Goal: Check status: Check status

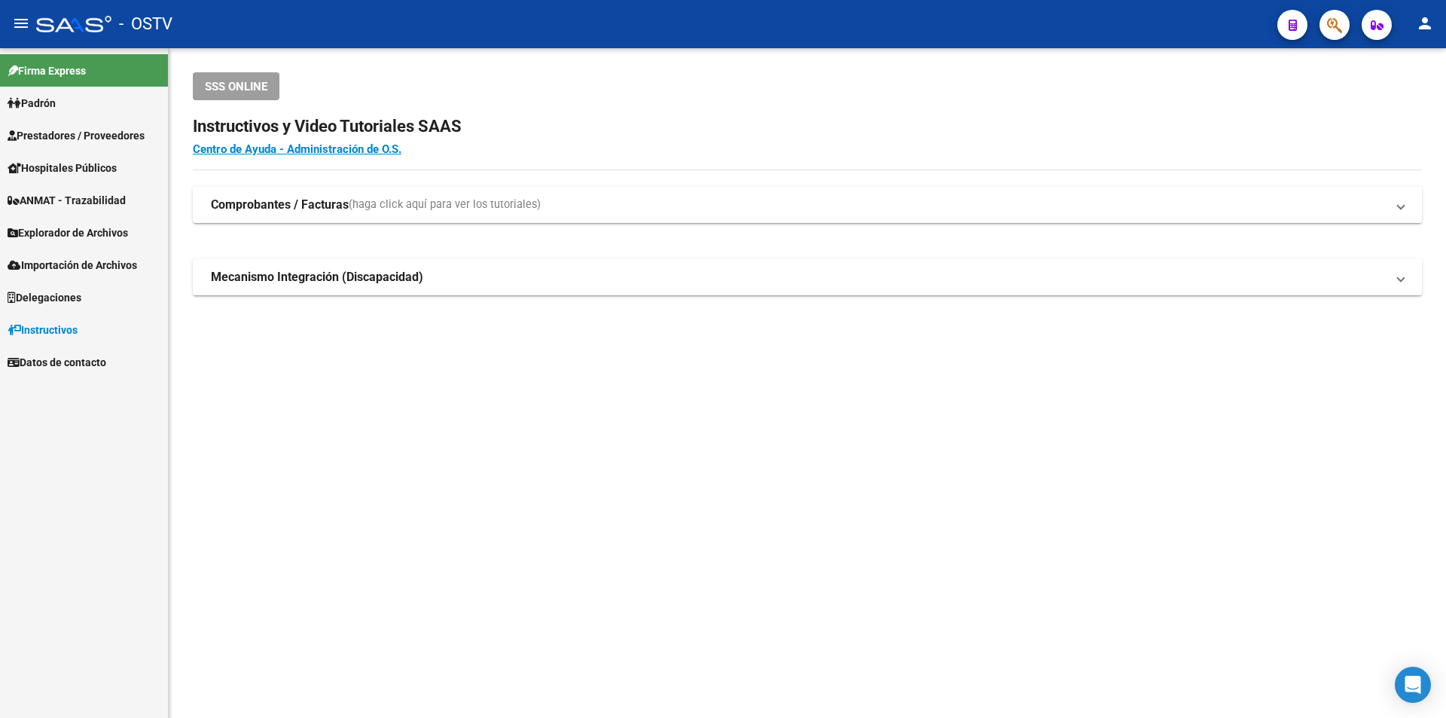
click at [126, 138] on span "Prestadores / Proveedores" at bounding box center [76, 135] width 137 height 17
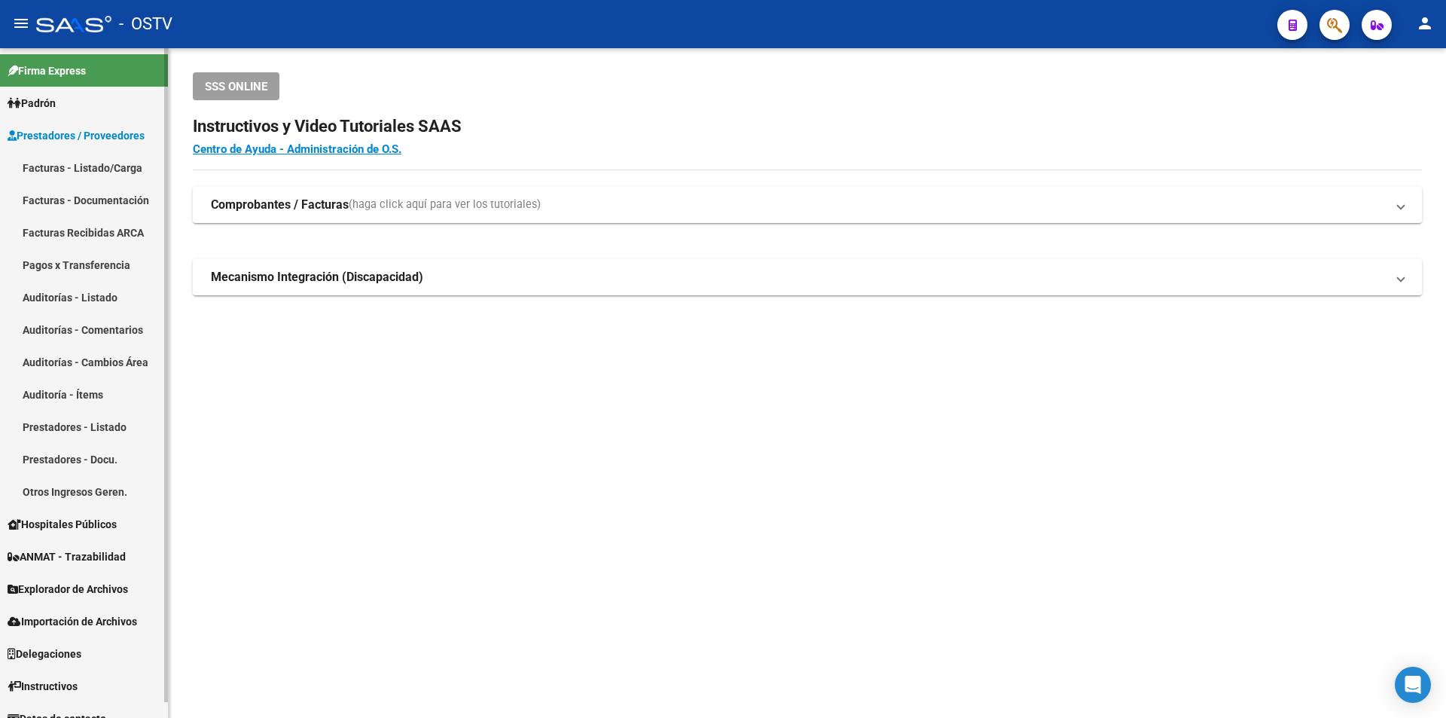
click at [76, 176] on link "Facturas - Listado/Carga" at bounding box center [84, 167] width 168 height 32
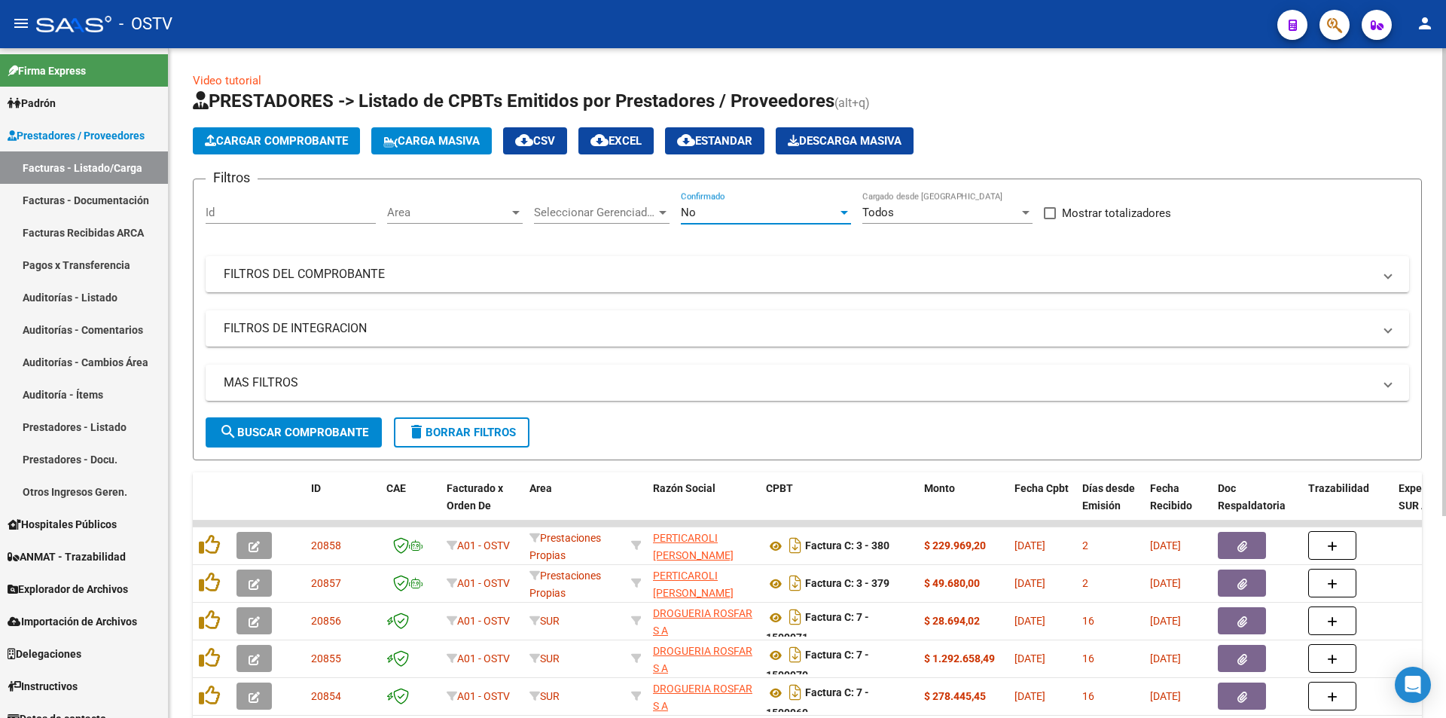
click at [750, 212] on div "No" at bounding box center [759, 213] width 157 height 14
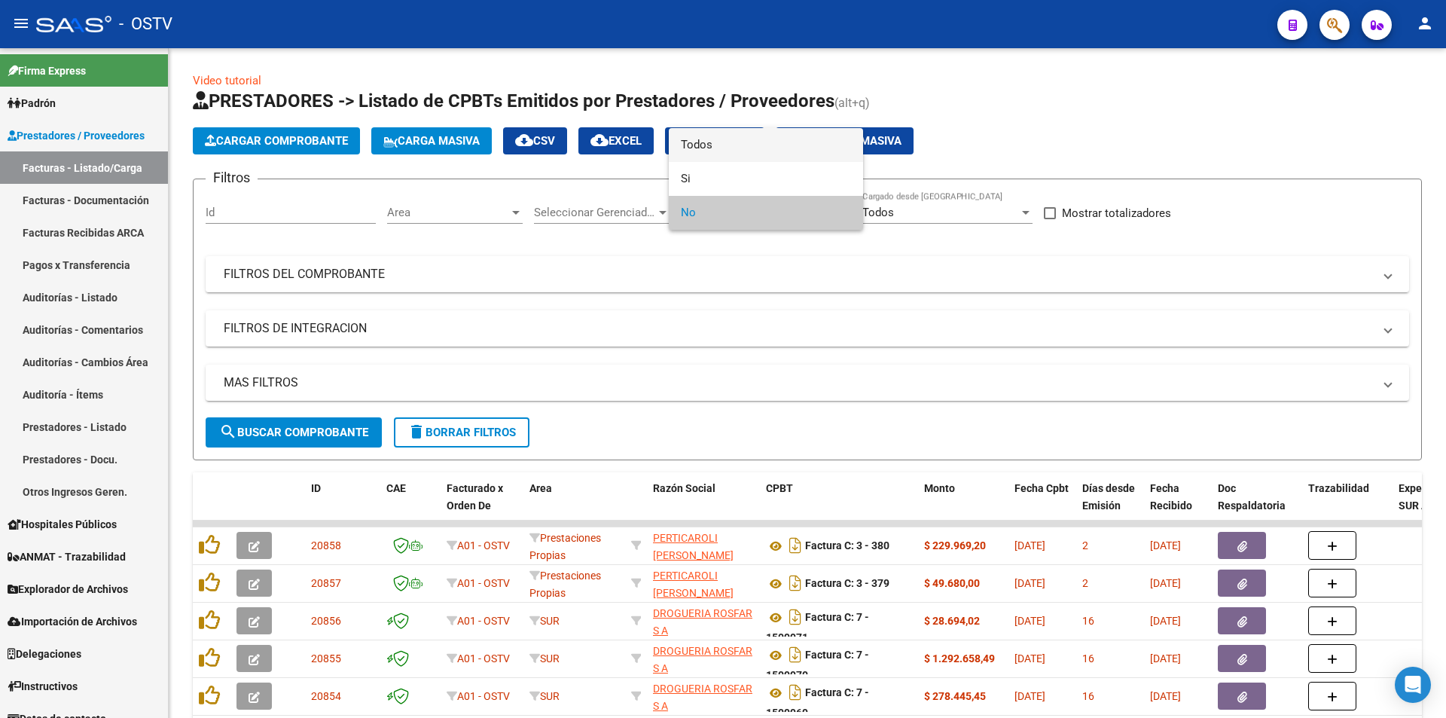
click at [747, 160] on span "Todos" at bounding box center [766, 145] width 170 height 34
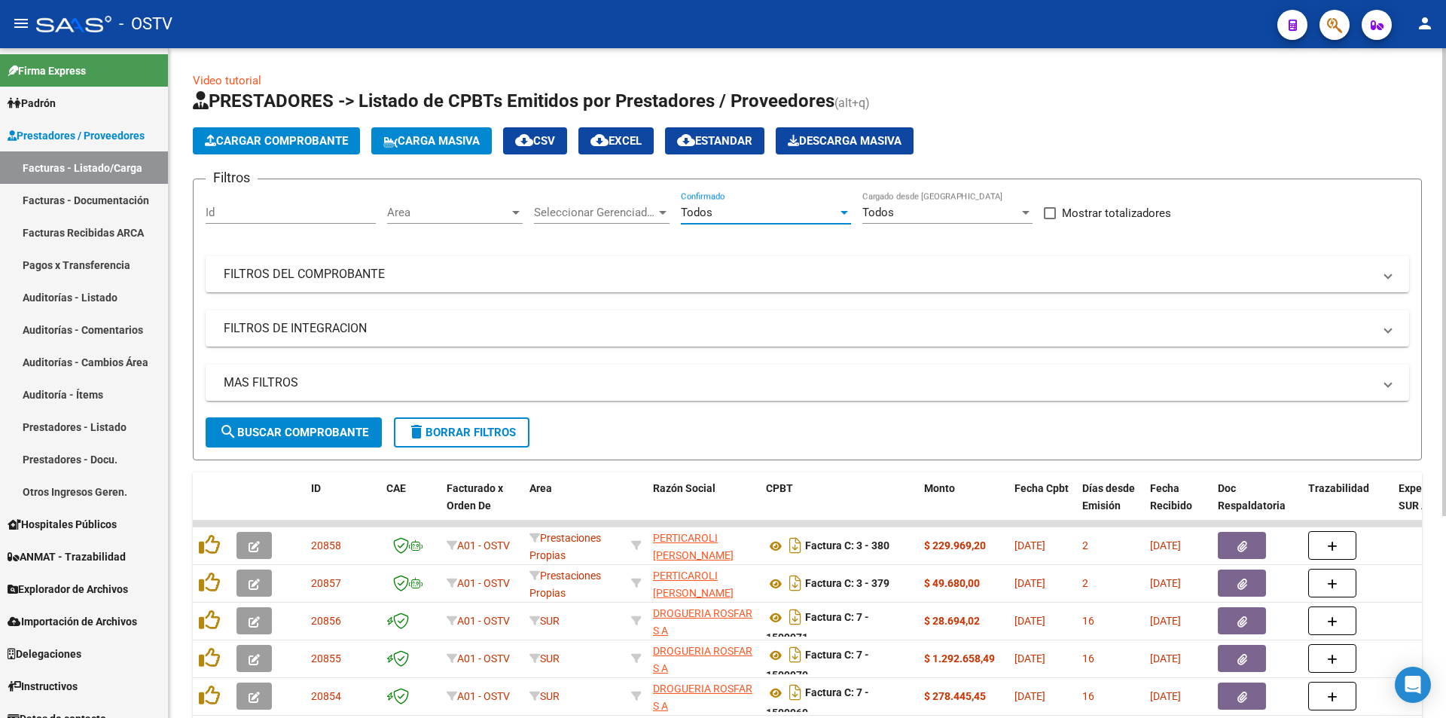
click at [331, 437] on span "search Buscar Comprobante" at bounding box center [293, 432] width 149 height 14
click at [288, 434] on span "search Buscar Comprobante" at bounding box center [293, 432] width 149 height 14
click at [297, 432] on span "search Buscar Comprobante" at bounding box center [293, 432] width 149 height 14
click at [317, 427] on span "search Buscar Comprobante" at bounding box center [293, 432] width 149 height 14
click at [307, 433] on span "search Buscar Comprobante" at bounding box center [293, 432] width 149 height 14
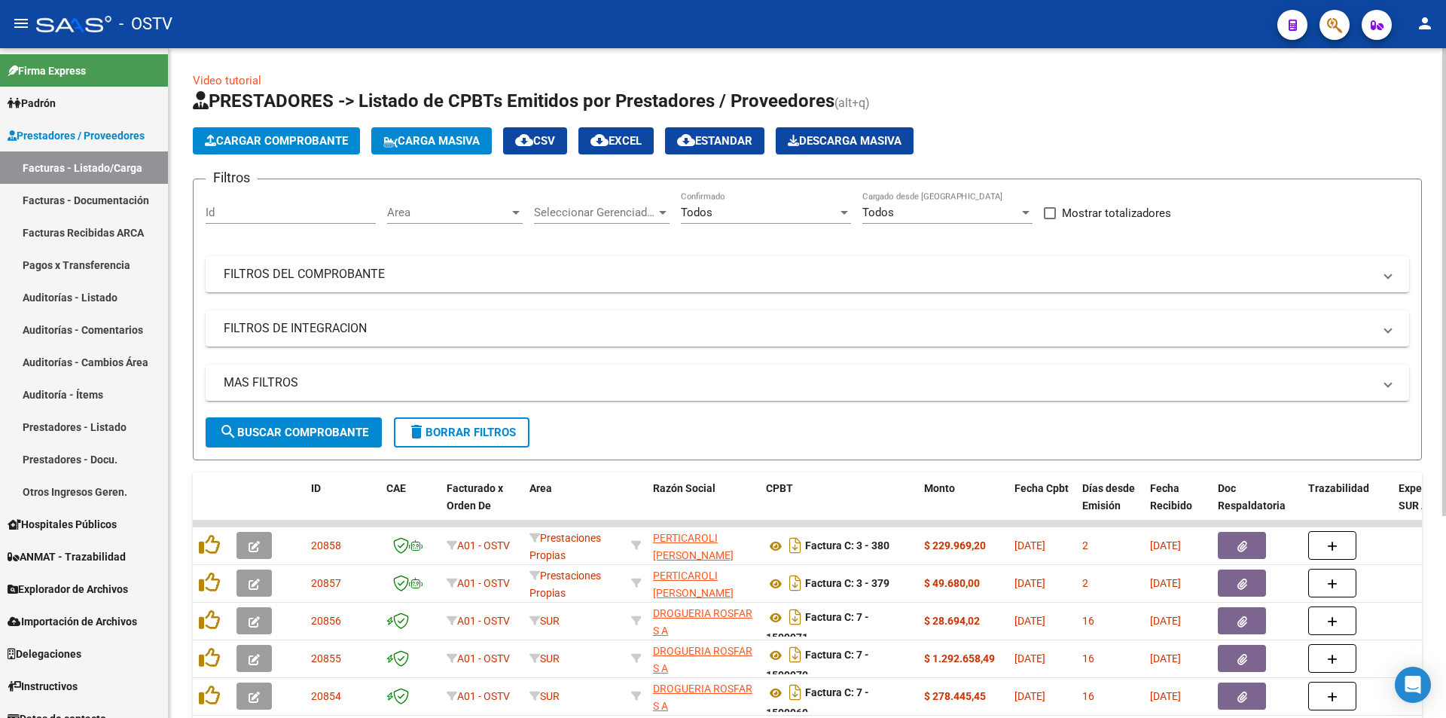
click at [281, 431] on span "search Buscar Comprobante" at bounding box center [293, 432] width 149 height 14
click at [297, 434] on span "search Buscar Comprobante" at bounding box center [293, 432] width 149 height 14
click at [305, 422] on button "search Buscar Comprobante" at bounding box center [294, 432] width 176 height 30
click at [282, 419] on button "search Buscar Comprobante" at bounding box center [294, 432] width 176 height 30
click at [102, 256] on link "Pagos x Transferencia" at bounding box center [84, 264] width 168 height 32
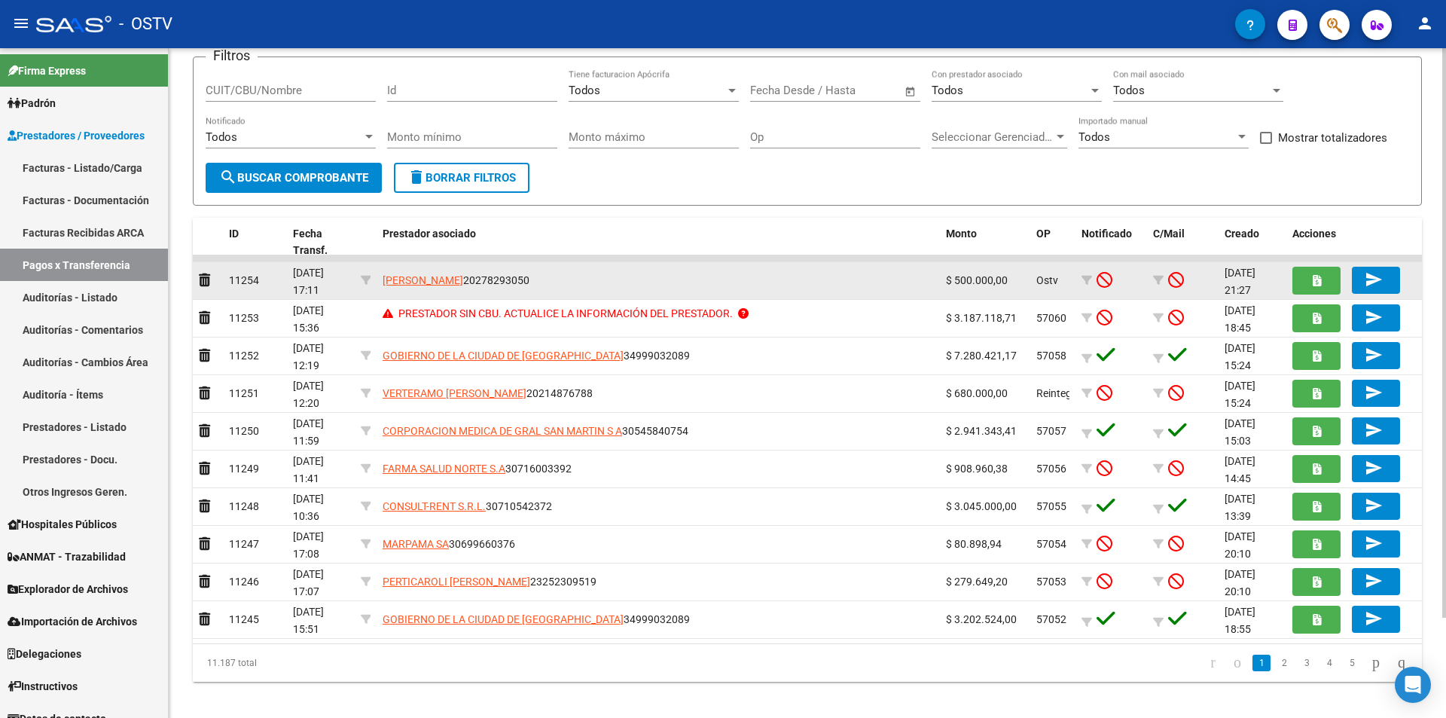
scroll to position [118, 0]
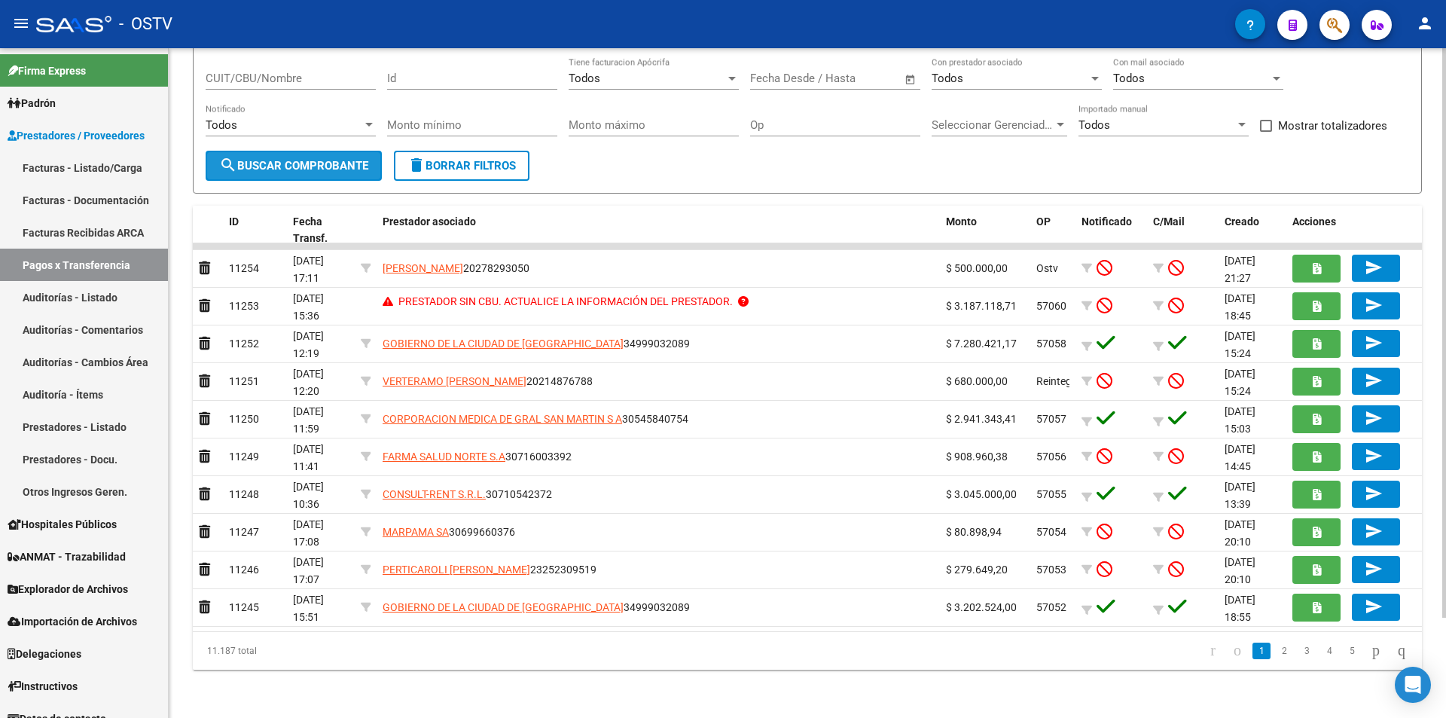
click at [297, 159] on span "search Buscar Comprobante" at bounding box center [293, 166] width 149 height 14
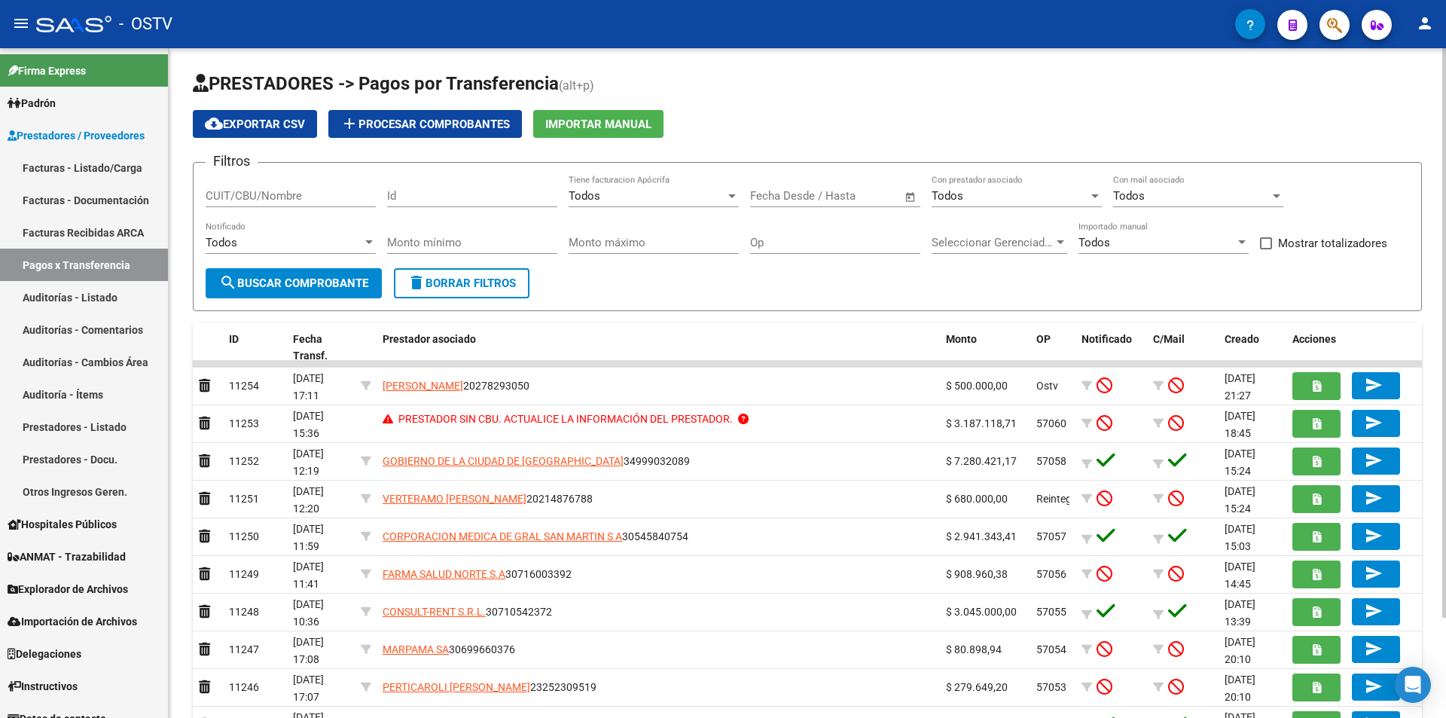
scroll to position [0, 0]
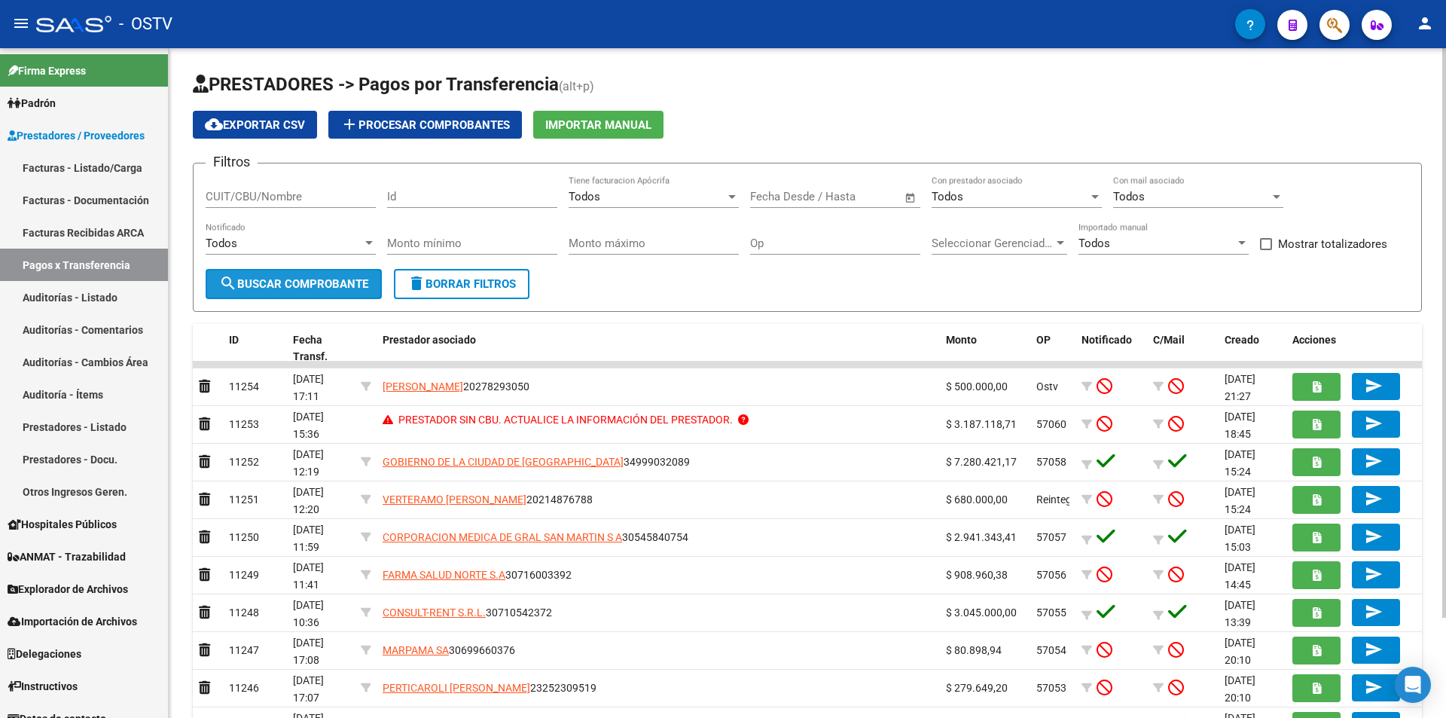
click at [300, 282] on span "search Buscar Comprobante" at bounding box center [293, 284] width 149 height 14
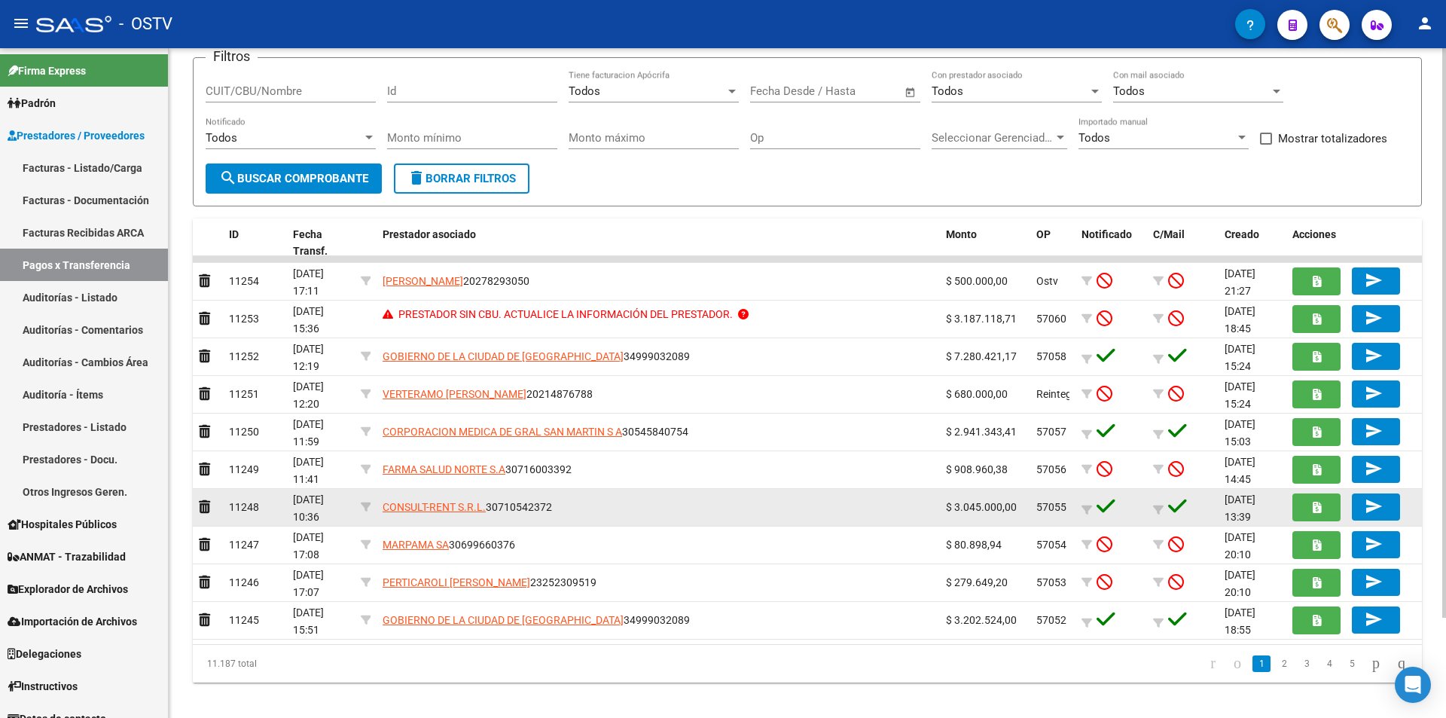
scroll to position [118, 0]
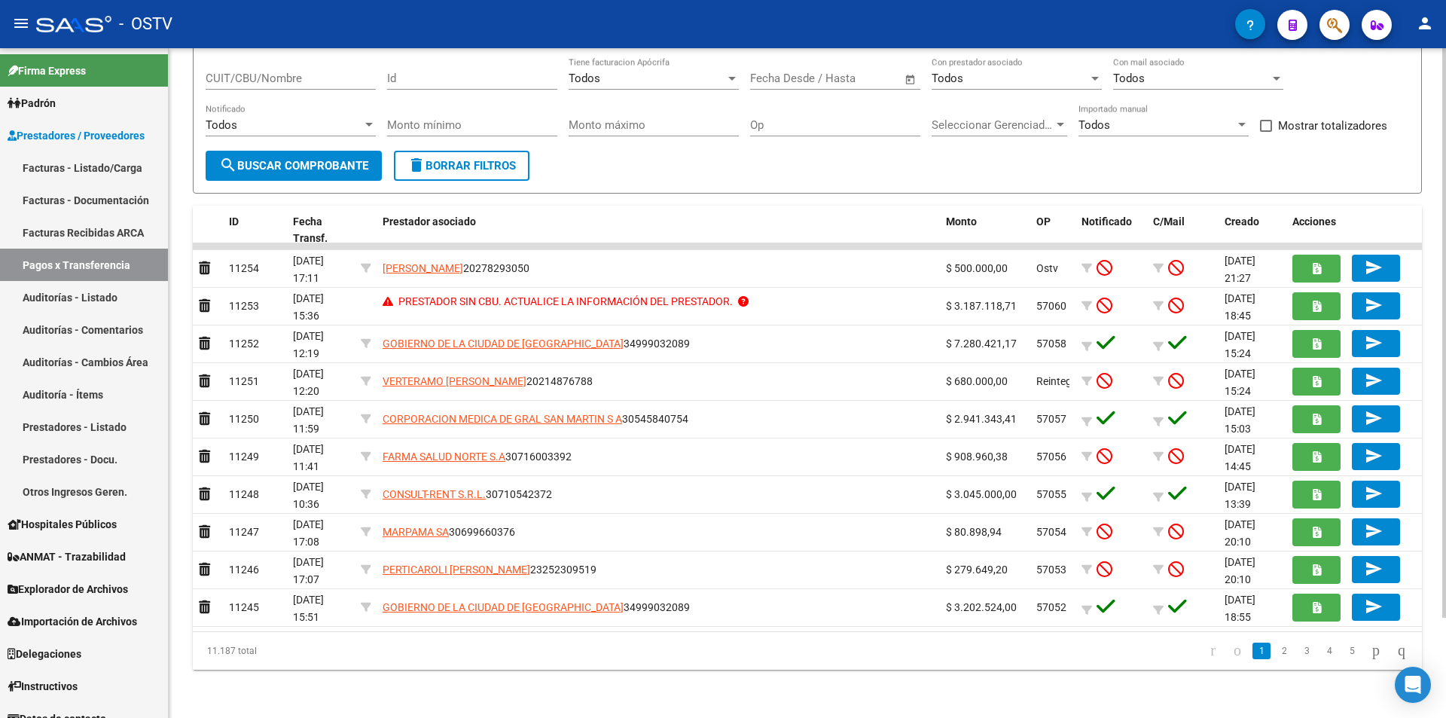
click at [271, 163] on span "search Buscar Comprobante" at bounding box center [293, 166] width 149 height 14
click at [295, 169] on span "search Buscar Comprobante" at bounding box center [293, 166] width 149 height 14
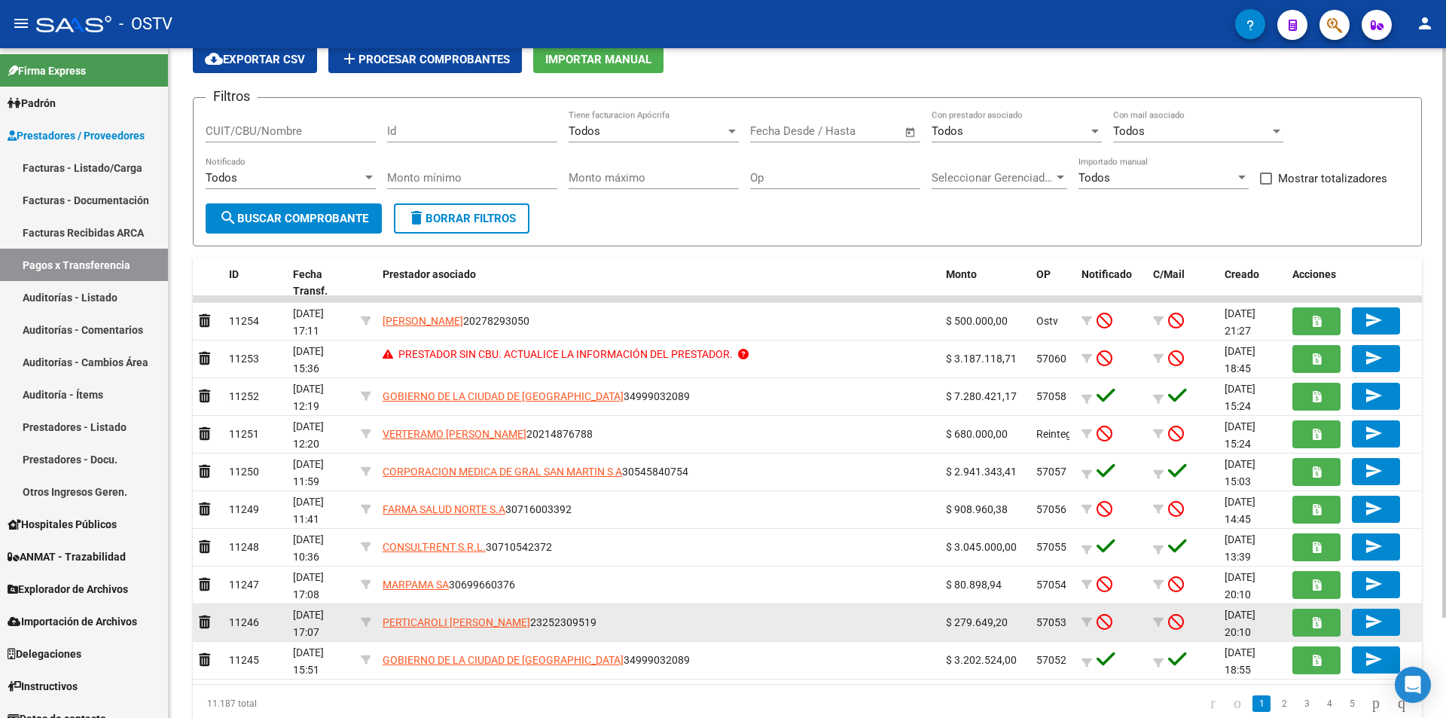
scroll to position [0, 0]
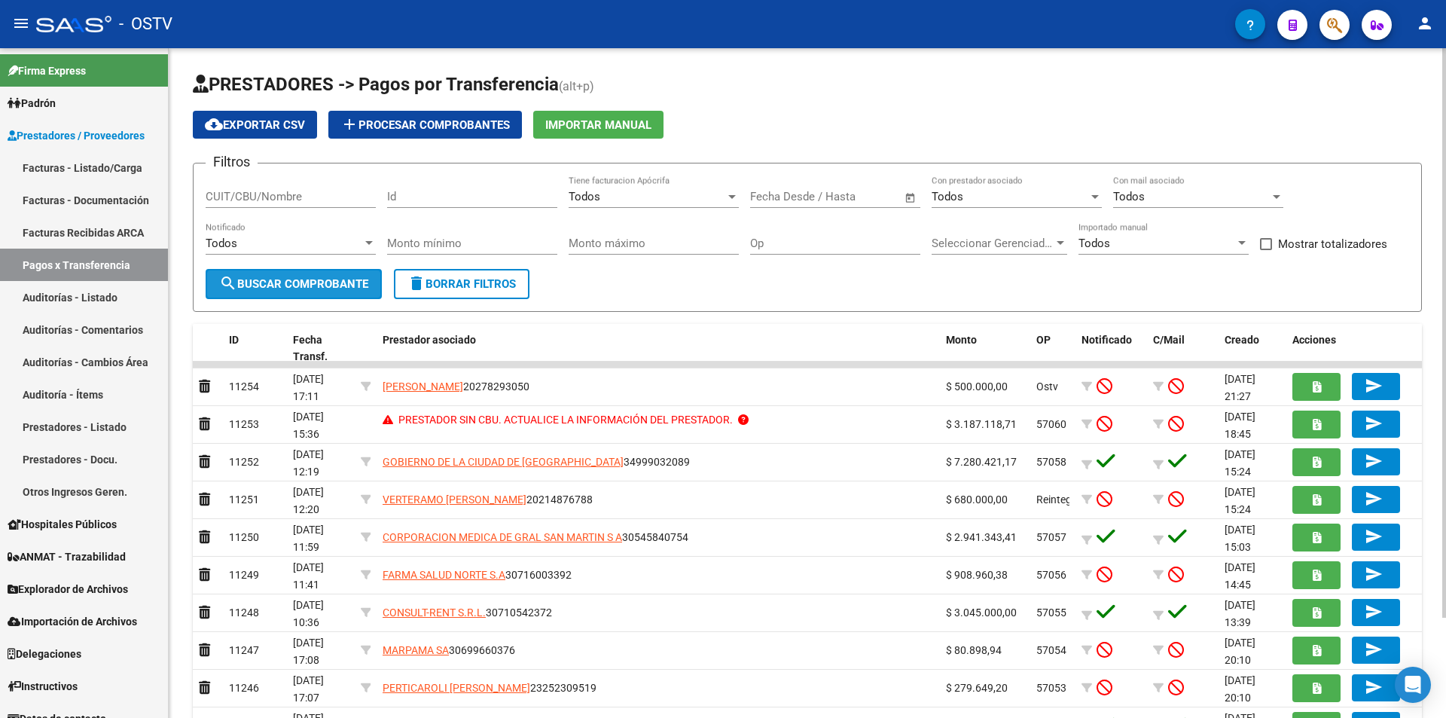
click at [251, 282] on span "search Buscar Comprobante" at bounding box center [293, 284] width 149 height 14
click at [70, 162] on link "Facturas - Listado/Carga" at bounding box center [84, 167] width 168 height 32
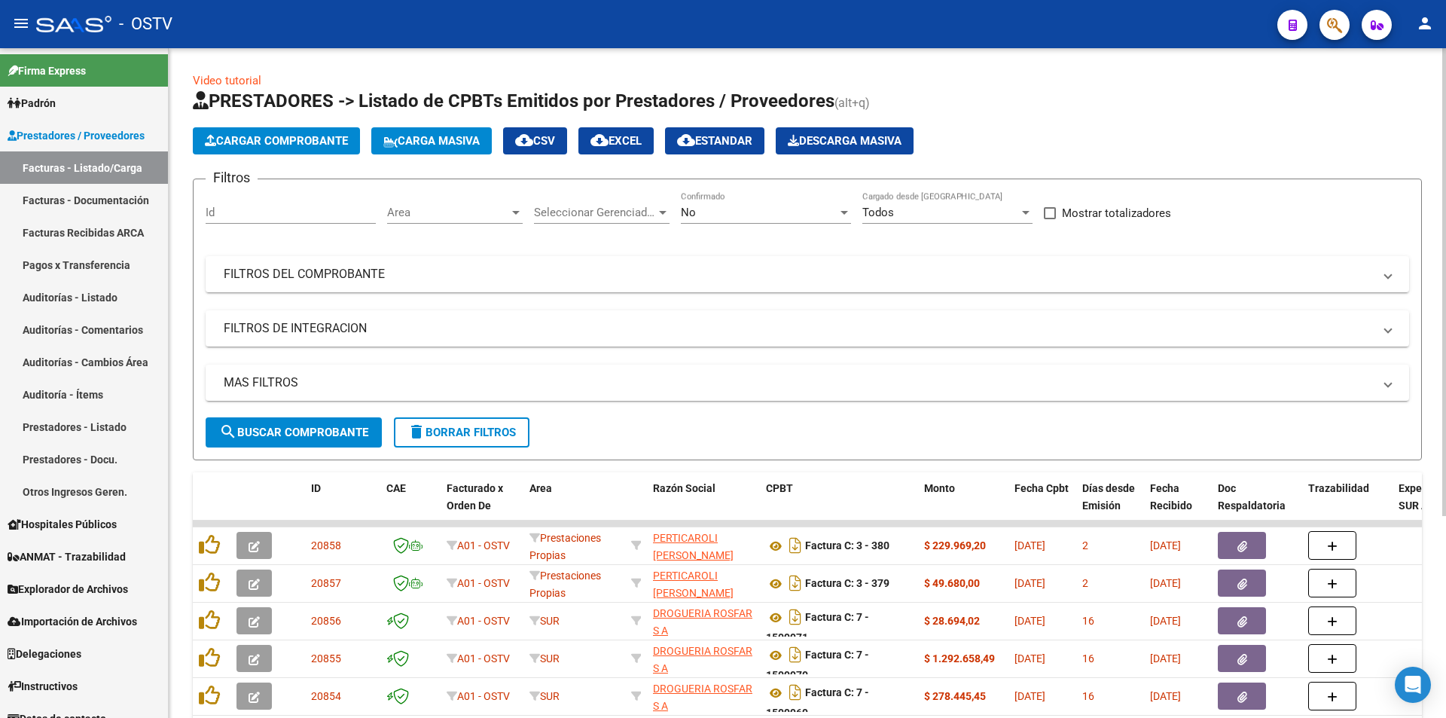
click at [715, 203] on div "No Confirmado" at bounding box center [766, 207] width 170 height 32
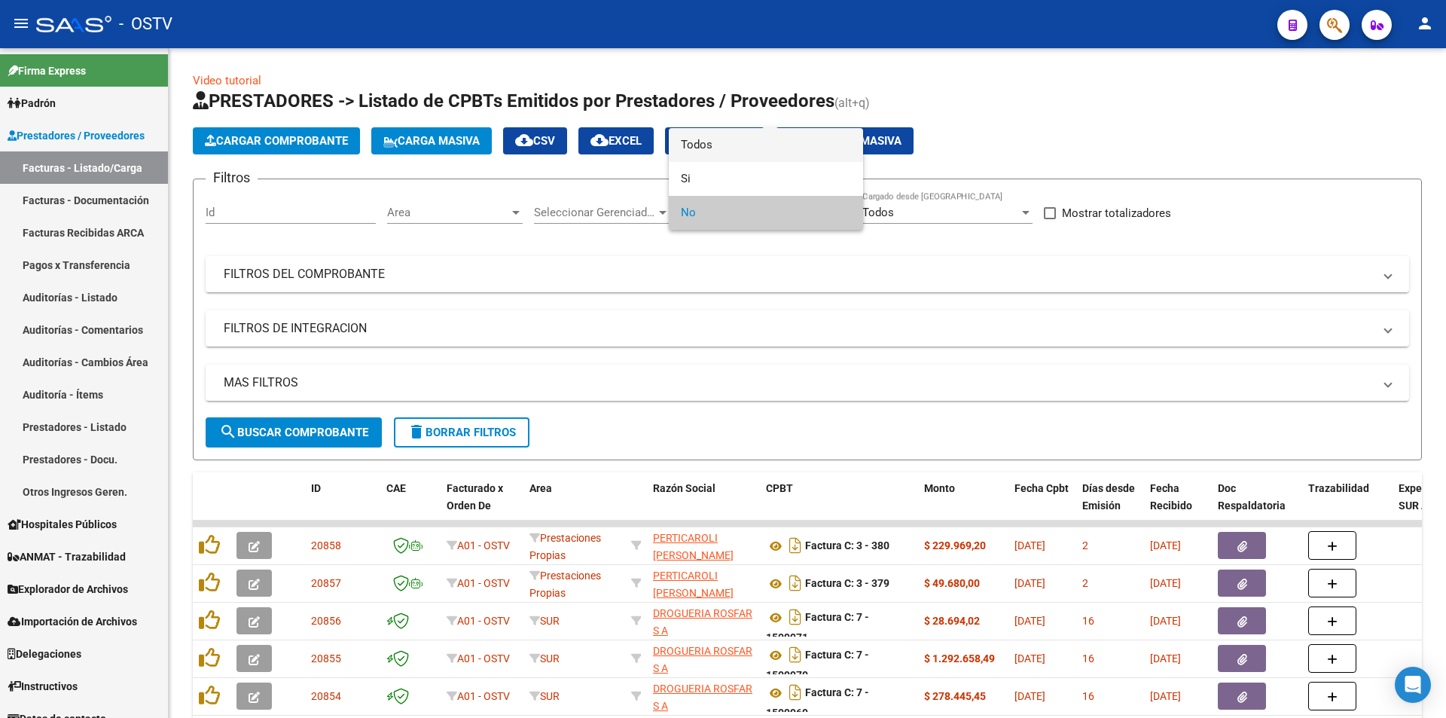
click at [703, 152] on span "Todos" at bounding box center [766, 145] width 170 height 34
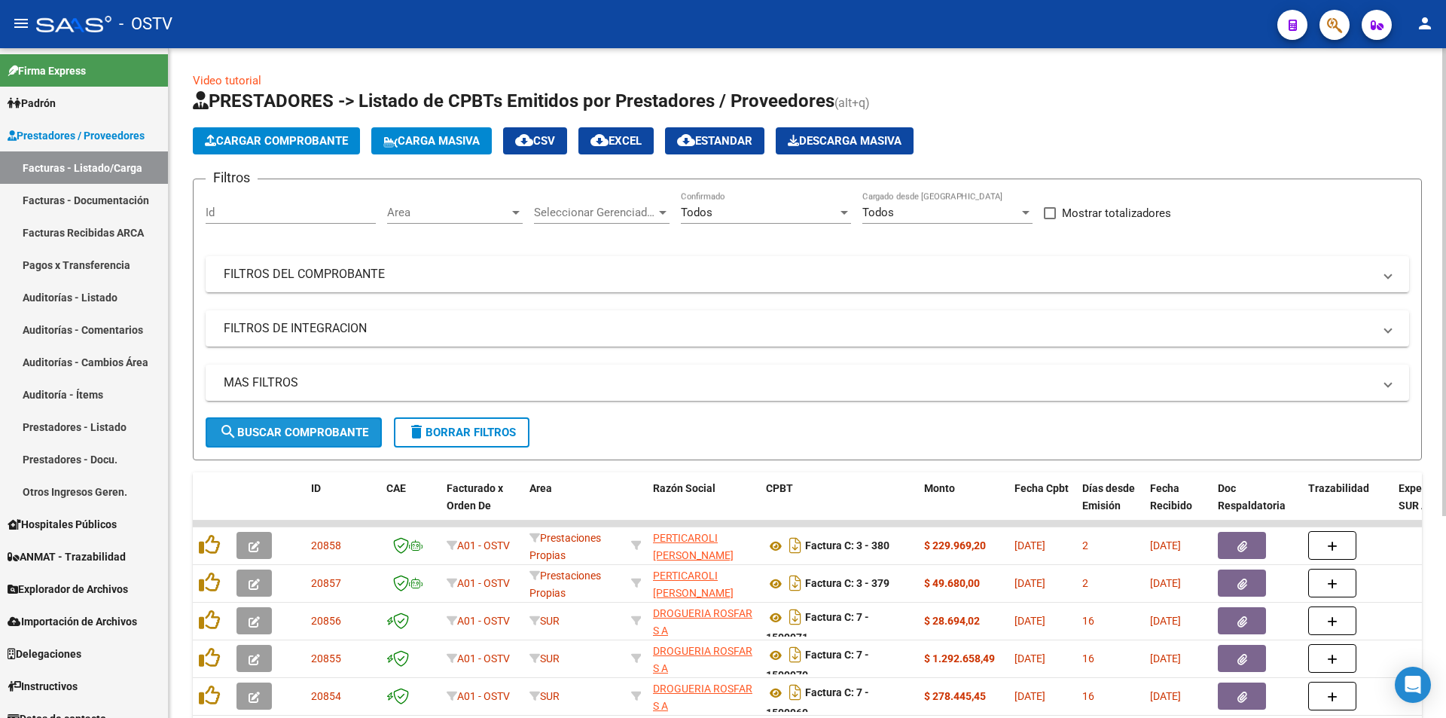
click at [294, 425] on span "search Buscar Comprobante" at bounding box center [293, 432] width 149 height 14
click at [253, 420] on button "search Buscar Comprobante" at bounding box center [294, 432] width 176 height 30
click at [309, 443] on button "search Buscar Comprobante" at bounding box center [294, 432] width 176 height 30
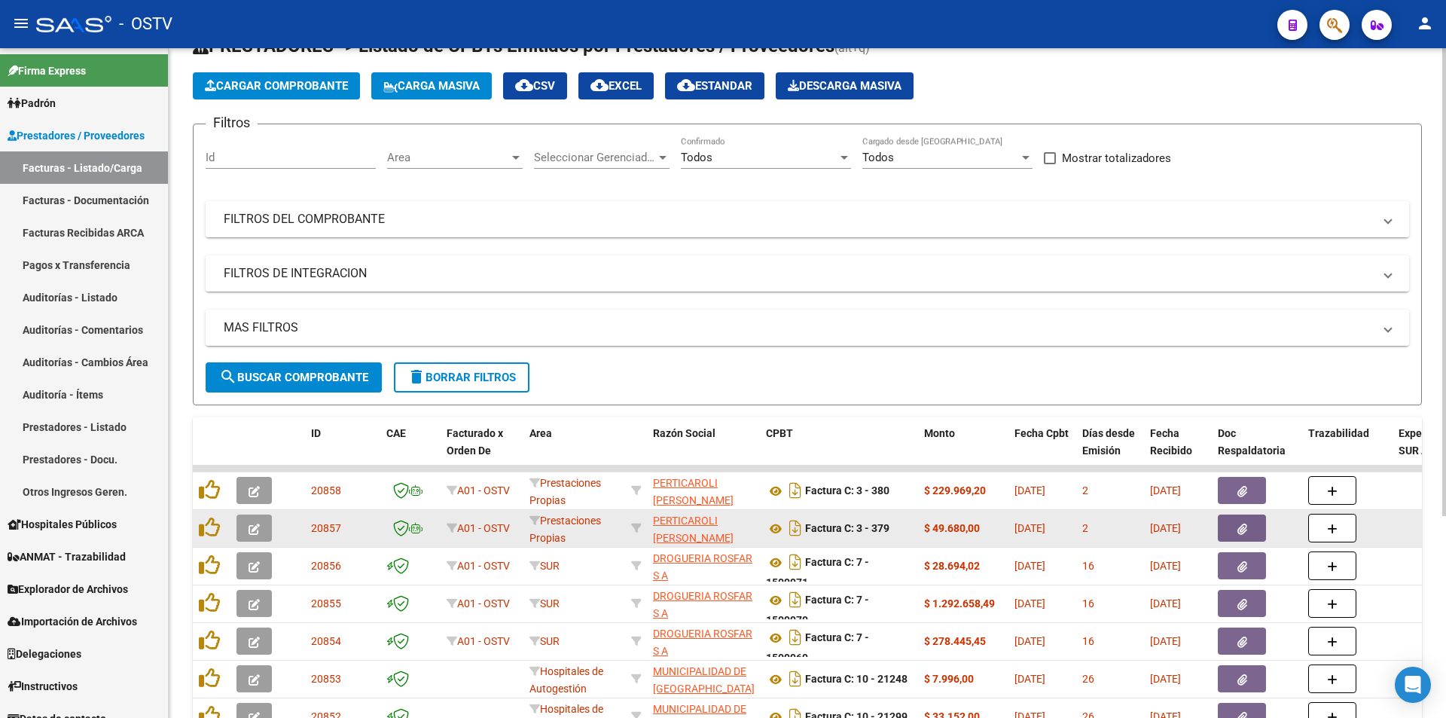
scroll to position [75, 0]
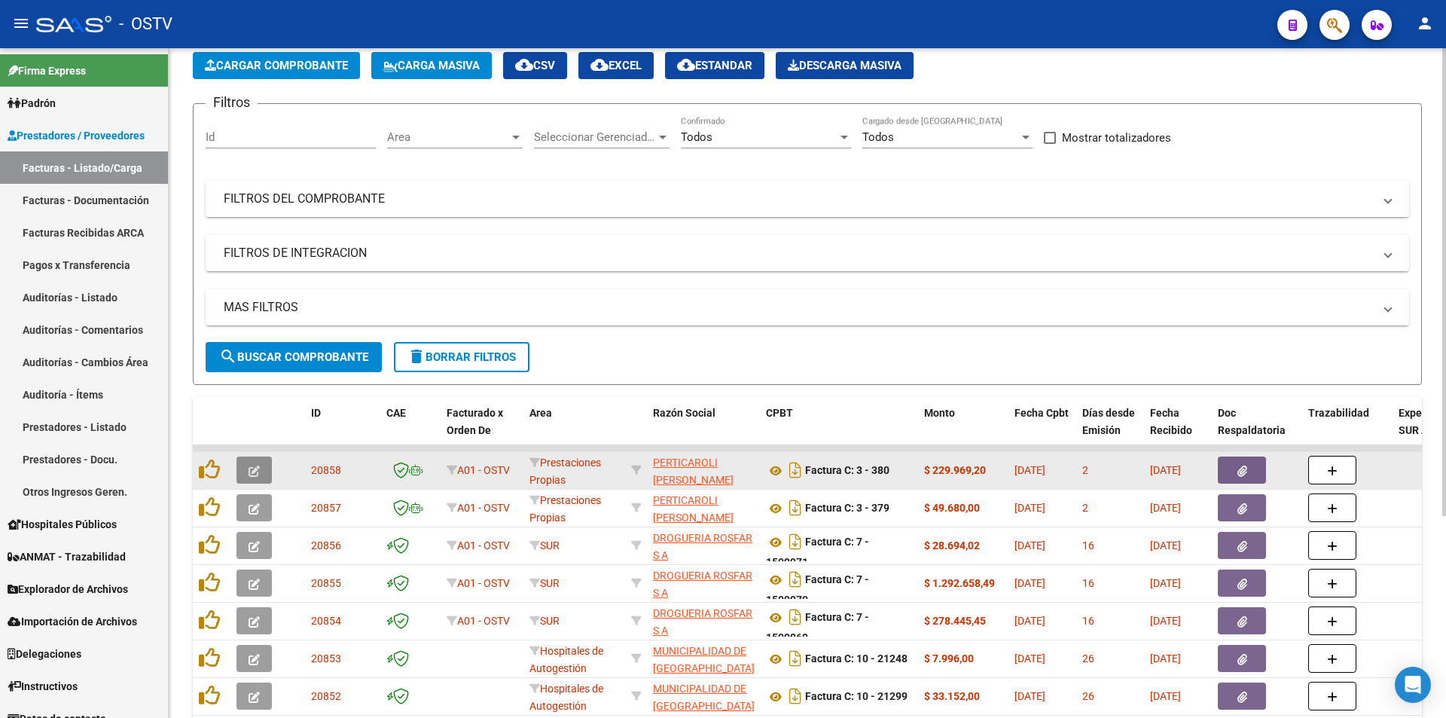
click at [256, 473] on icon "button" at bounding box center [253, 470] width 11 height 11
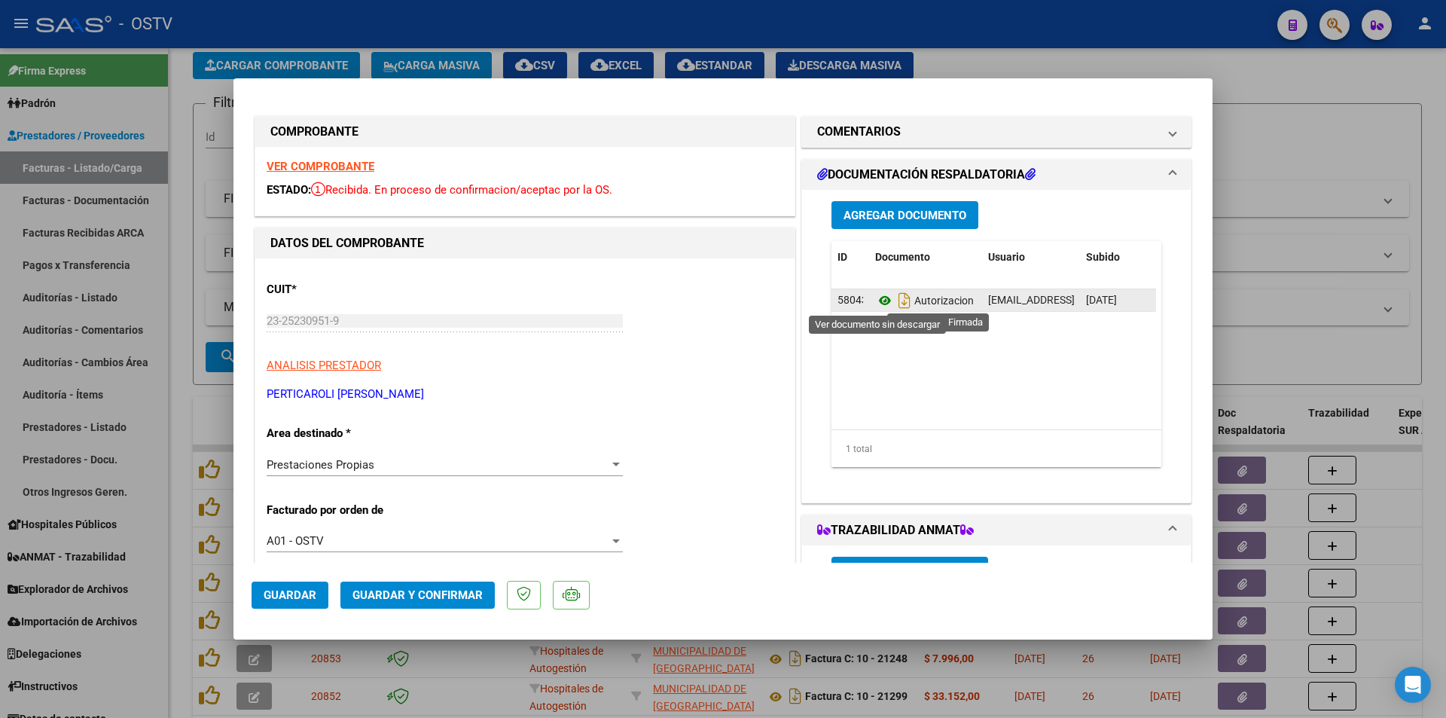
click at [879, 299] on icon at bounding box center [885, 300] width 20 height 18
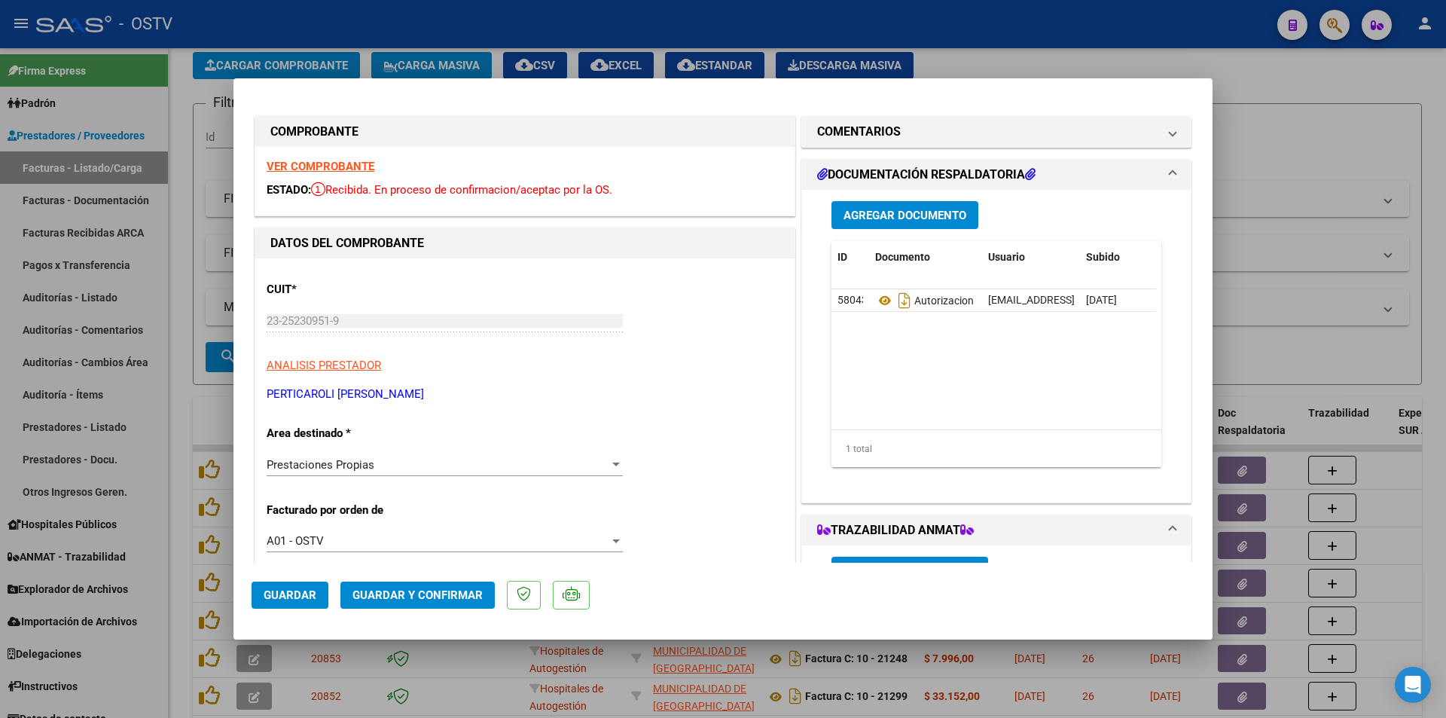
click at [180, 124] on div at bounding box center [723, 359] width 1446 height 718
type input "$ 0,00"
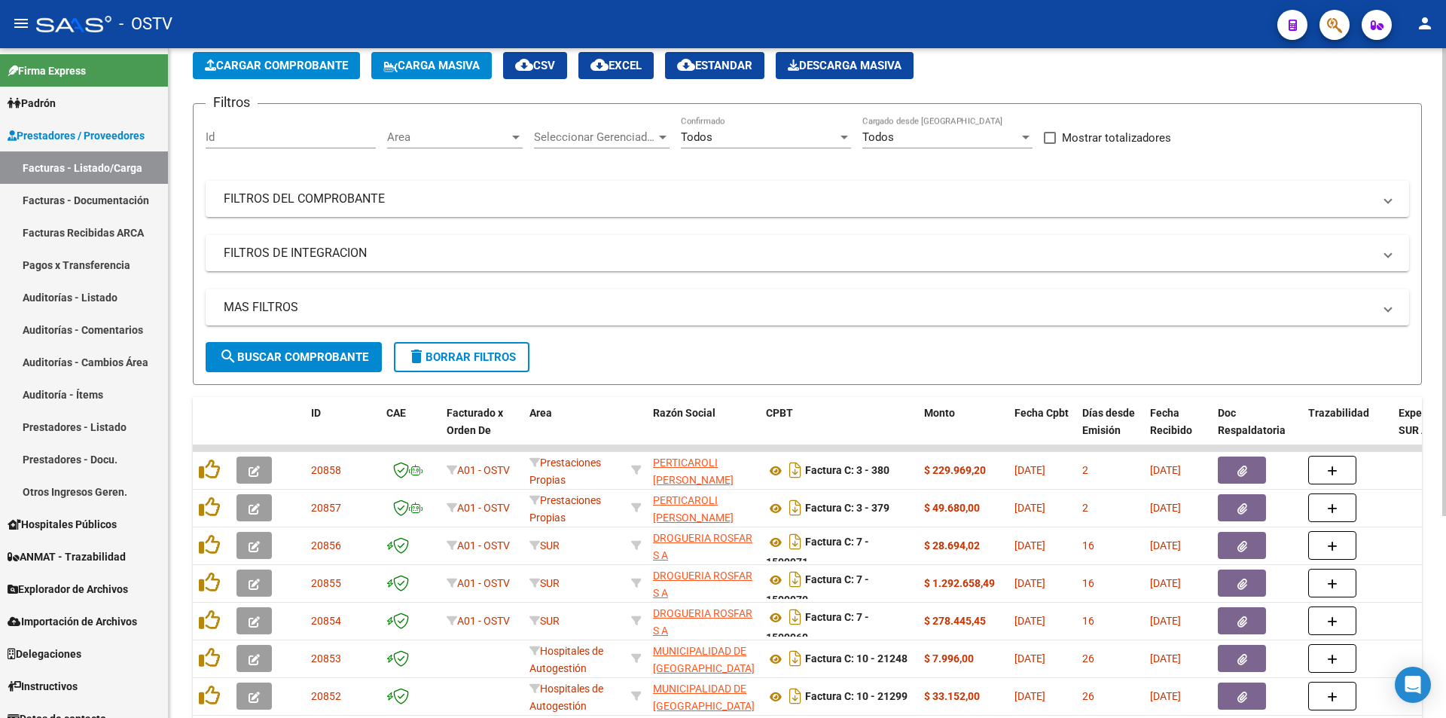
click at [306, 353] on span "search Buscar Comprobante" at bounding box center [293, 357] width 149 height 14
click at [294, 349] on button "search Buscar Comprobante" at bounding box center [294, 357] width 176 height 30
click at [312, 346] on button "search Buscar Comprobante" at bounding box center [294, 357] width 176 height 30
click at [307, 357] on span "search Buscar Comprobante" at bounding box center [293, 357] width 149 height 14
click at [294, 356] on span "search Buscar Comprobante" at bounding box center [293, 357] width 149 height 14
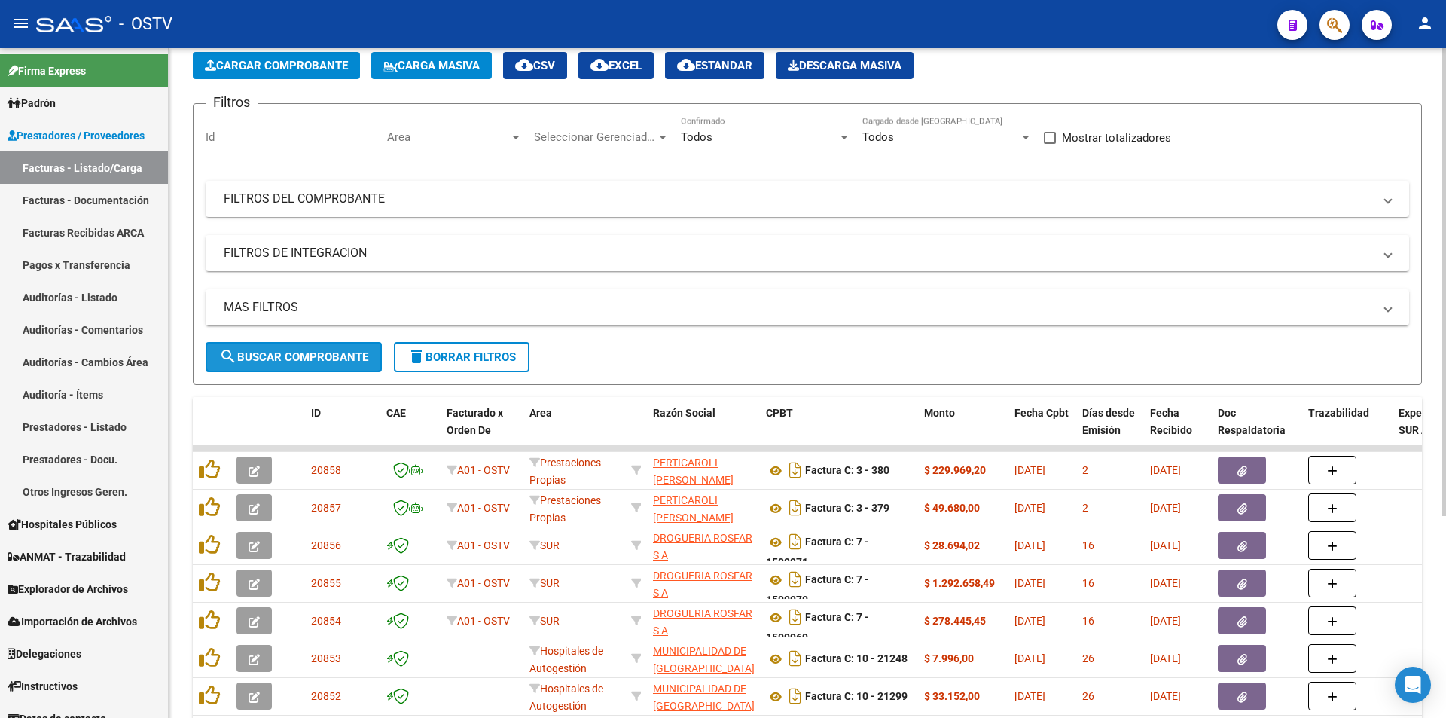
click at [309, 354] on span "search Buscar Comprobante" at bounding box center [293, 357] width 149 height 14
click at [295, 353] on span "search Buscar Comprobante" at bounding box center [293, 357] width 149 height 14
click at [299, 352] on span "search Buscar Comprobante" at bounding box center [293, 357] width 149 height 14
click at [302, 352] on span "search Buscar Comprobante" at bounding box center [293, 357] width 149 height 14
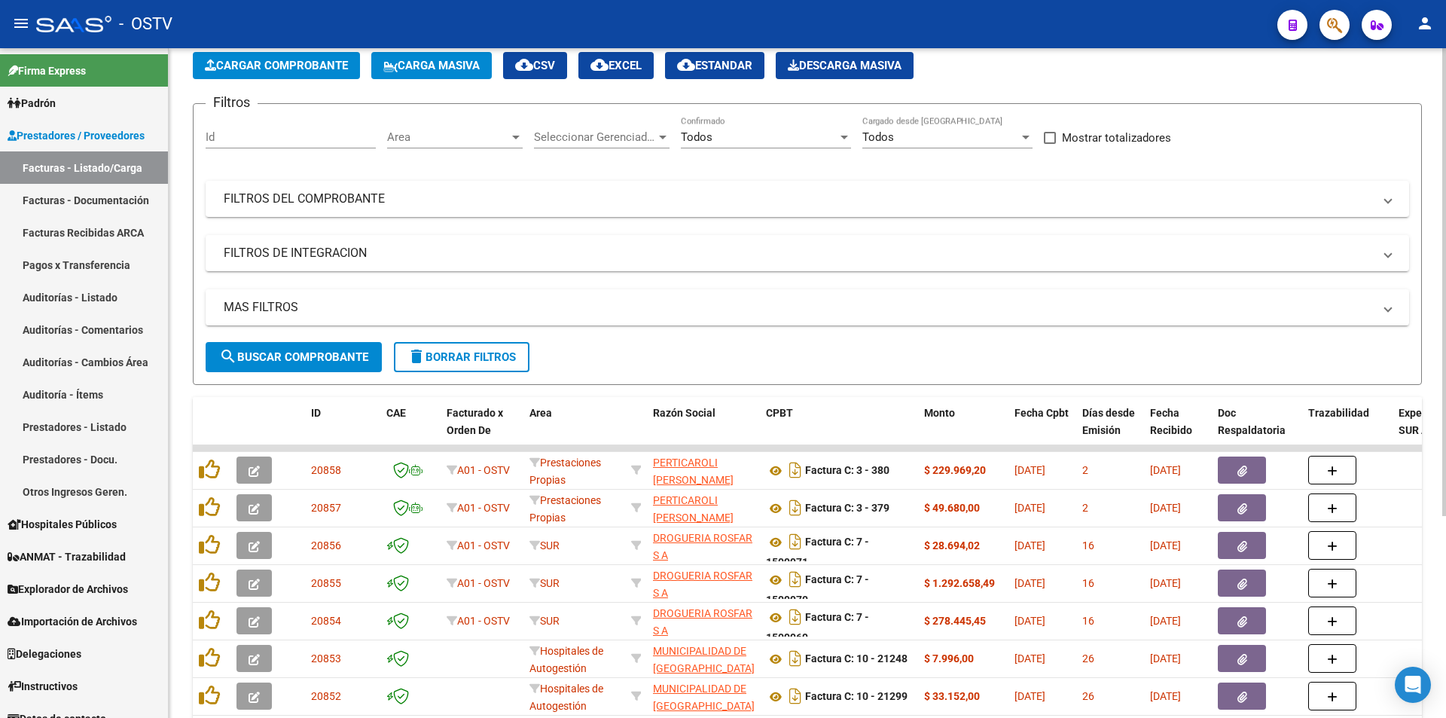
click at [296, 359] on span "search Buscar Comprobante" at bounding box center [293, 357] width 149 height 14
click at [296, 357] on span "search Buscar Comprobante" at bounding box center [293, 357] width 149 height 14
click at [290, 349] on button "search Buscar Comprobante" at bounding box center [294, 357] width 176 height 30
click at [292, 352] on span "search Buscar Comprobante" at bounding box center [293, 357] width 149 height 14
click at [309, 361] on span "search Buscar Comprobante" at bounding box center [293, 357] width 149 height 14
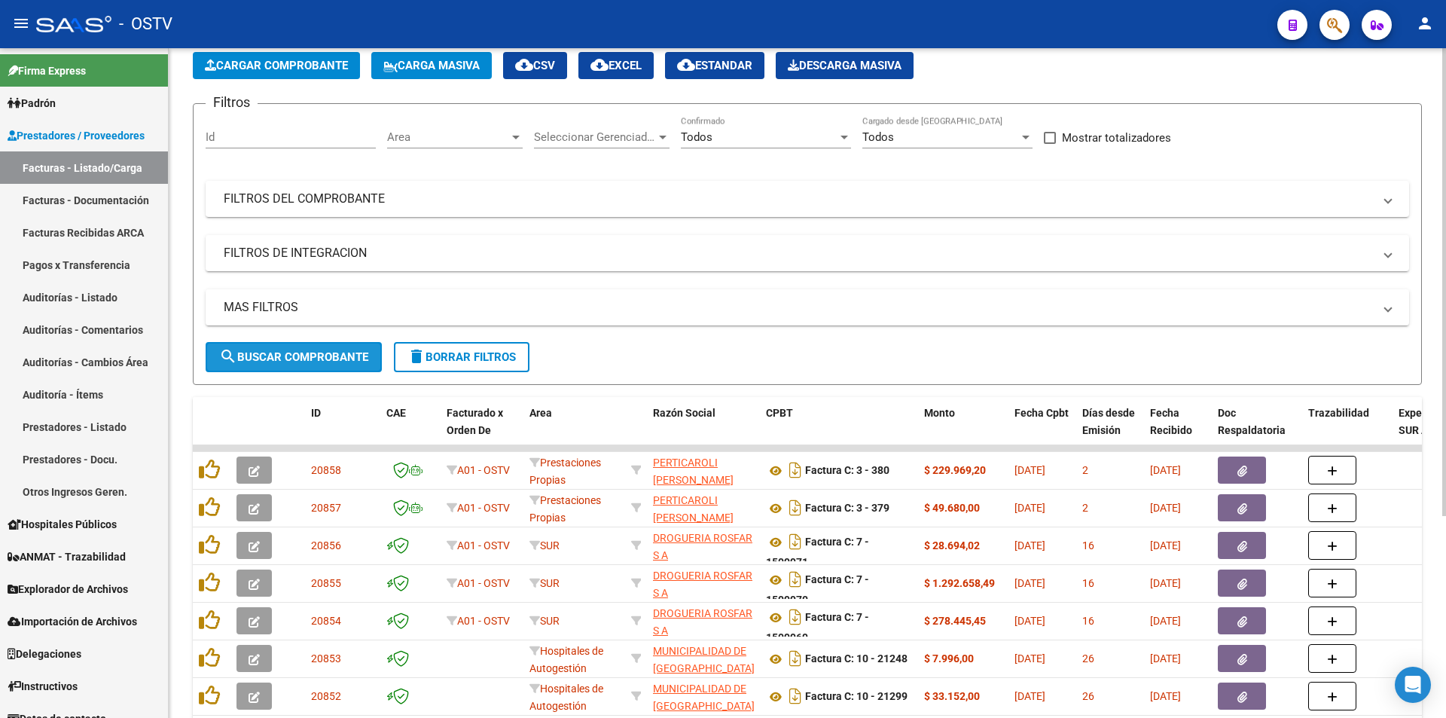
click at [298, 350] on span "search Buscar Comprobante" at bounding box center [293, 357] width 149 height 14
click at [298, 353] on span "search Buscar Comprobante" at bounding box center [293, 357] width 149 height 14
click at [272, 356] on span "search Buscar Comprobante" at bounding box center [293, 357] width 149 height 14
click at [294, 358] on span "search Buscar Comprobante" at bounding box center [293, 357] width 149 height 14
click at [296, 355] on span "search Buscar Comprobante" at bounding box center [293, 357] width 149 height 14
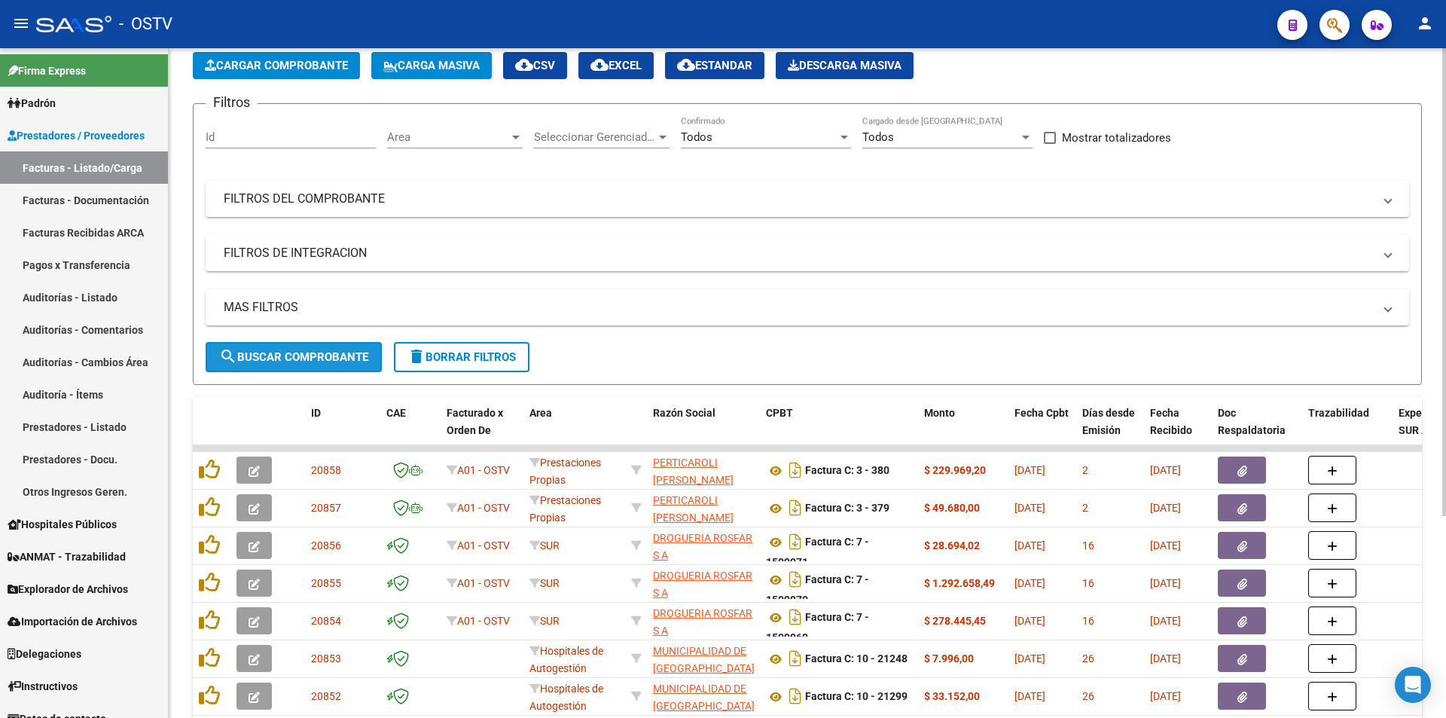
click at [300, 360] on span "search Buscar Comprobante" at bounding box center [293, 357] width 149 height 14
click at [292, 352] on span "search Buscar Comprobante" at bounding box center [293, 357] width 149 height 14
click at [297, 355] on span "search Buscar Comprobante" at bounding box center [293, 357] width 149 height 14
click at [292, 355] on span "search Buscar Comprobante" at bounding box center [293, 357] width 149 height 14
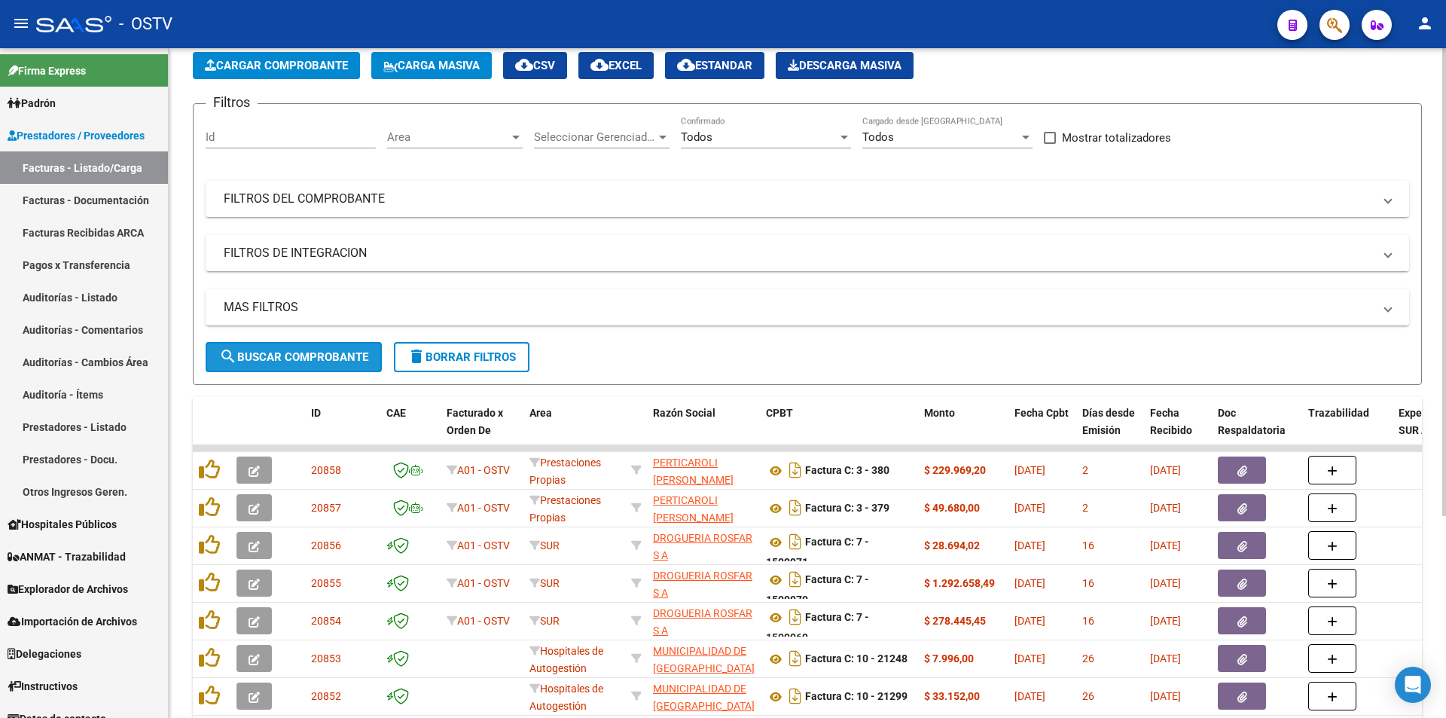
click at [284, 361] on span "search Buscar Comprobante" at bounding box center [293, 357] width 149 height 14
click at [318, 350] on span "search Buscar Comprobante" at bounding box center [293, 357] width 149 height 14
click at [313, 354] on span "search Buscar Comprobante" at bounding box center [293, 357] width 149 height 14
click at [273, 352] on span "search Buscar Comprobante" at bounding box center [293, 357] width 149 height 14
click at [273, 354] on span "search Buscar Comprobante" at bounding box center [293, 357] width 149 height 14
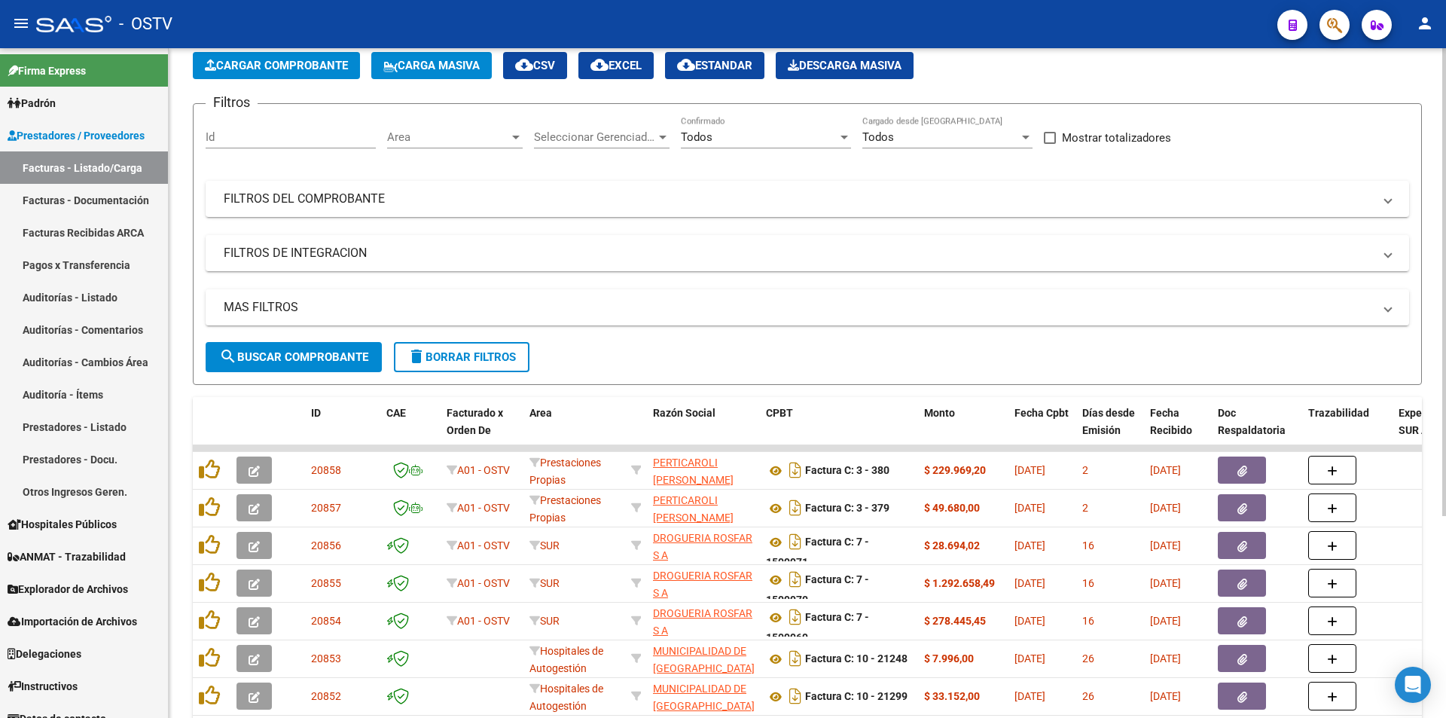
click at [309, 354] on span "search Buscar Comprobante" at bounding box center [293, 357] width 149 height 14
